Goal: Information Seeking & Learning: Find specific fact

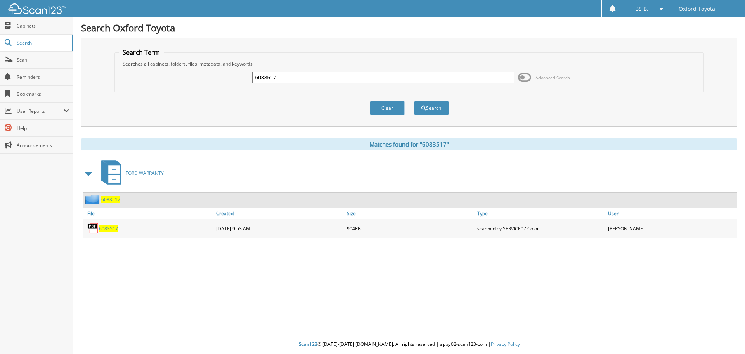
click at [311, 80] on input "6083517" at bounding box center [383, 78] width 262 height 12
type input "F3130"
click at [414, 101] on button "Search" at bounding box center [431, 108] width 35 height 14
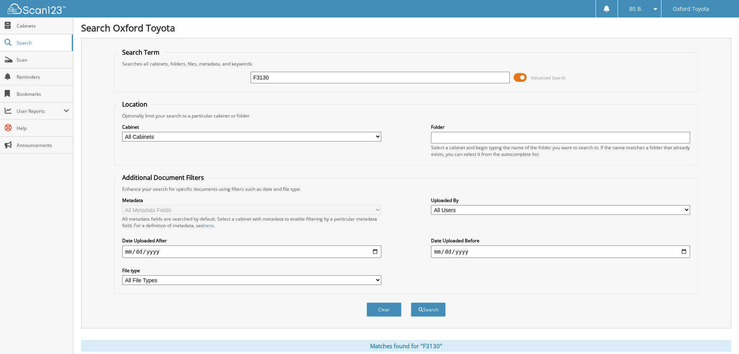
click at [518, 77] on span at bounding box center [520, 78] width 13 height 12
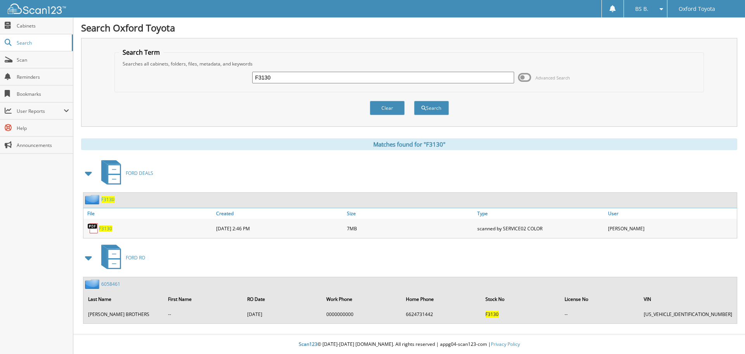
click at [104, 230] on span "F3130" at bounding box center [105, 229] width 13 height 7
